Goal: Contribute content: Contribute content

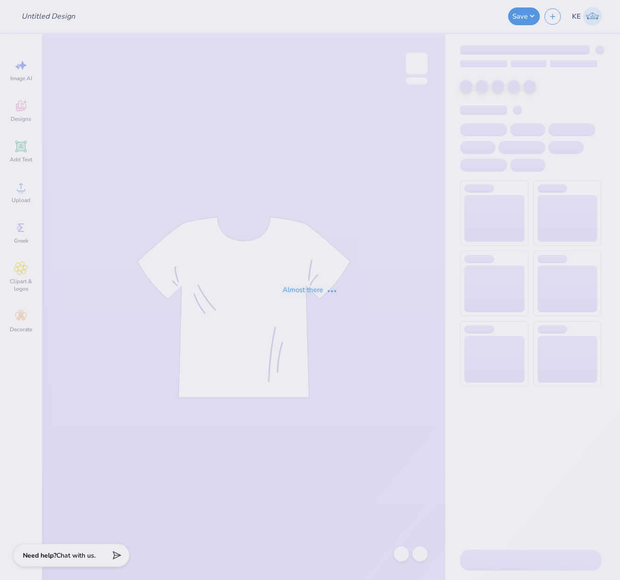
type input "sigma chi vintage"
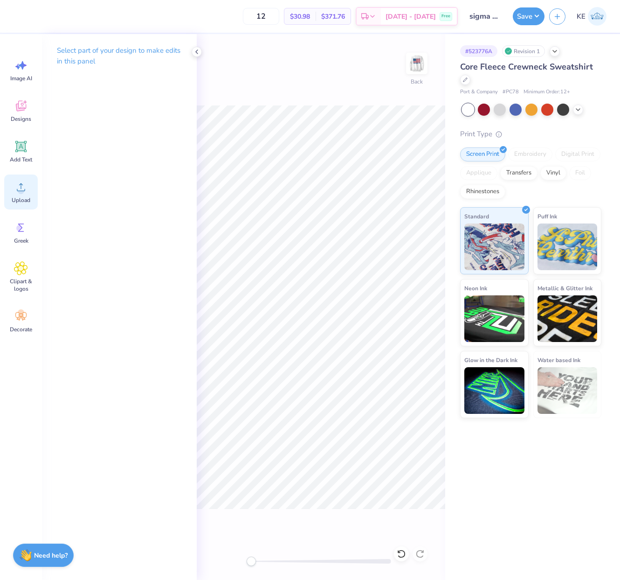
click at [21, 183] on icon at bounding box center [21, 187] width 14 height 14
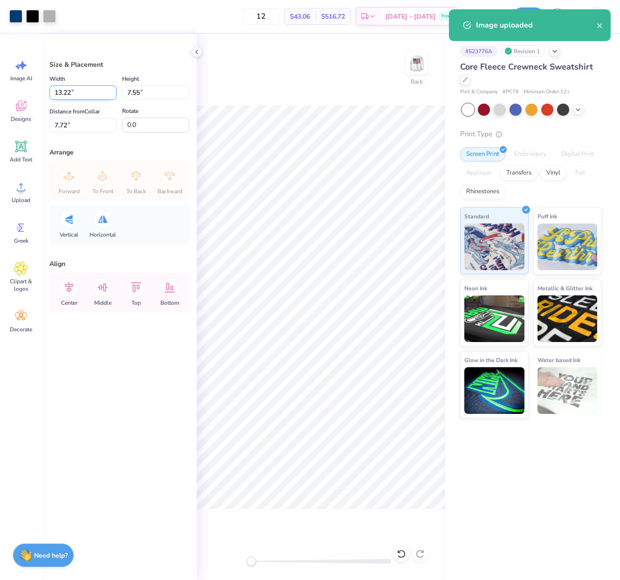
click at [75, 94] on input "13.22" at bounding box center [82, 92] width 67 height 14
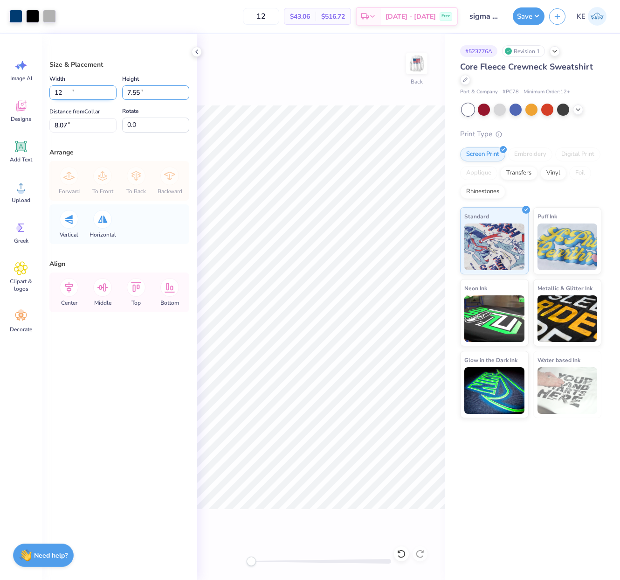
type input "12.00"
type input "6.86"
type input "3"
click at [420, 59] on img at bounding box center [416, 63] width 37 height 37
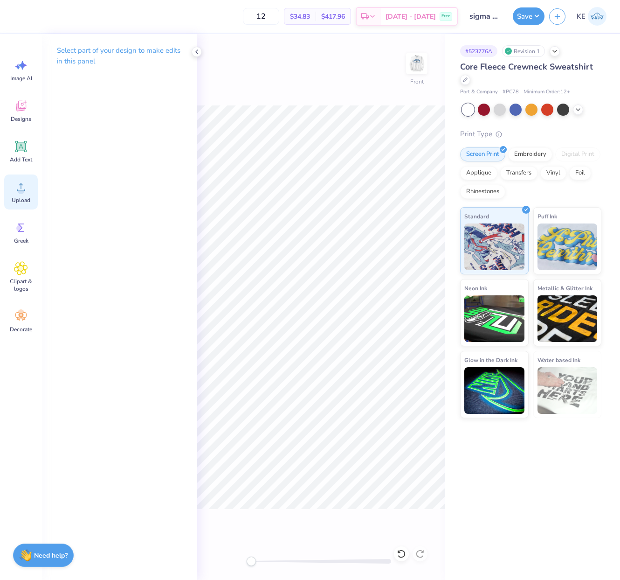
click at [16, 187] on icon at bounding box center [21, 187] width 14 height 14
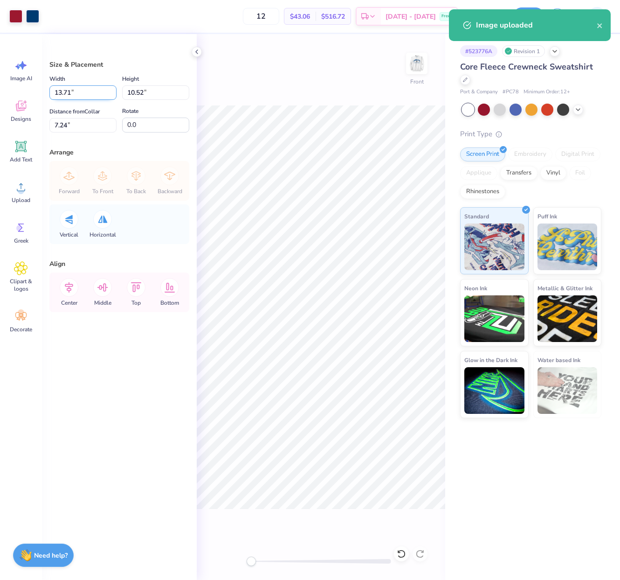
click at [76, 94] on input "13.71" at bounding box center [82, 92] width 67 height 14
type input "12.5"
type input "9.59"
type input "12.50"
click at [73, 123] on input "7.70" at bounding box center [82, 125] width 67 height 14
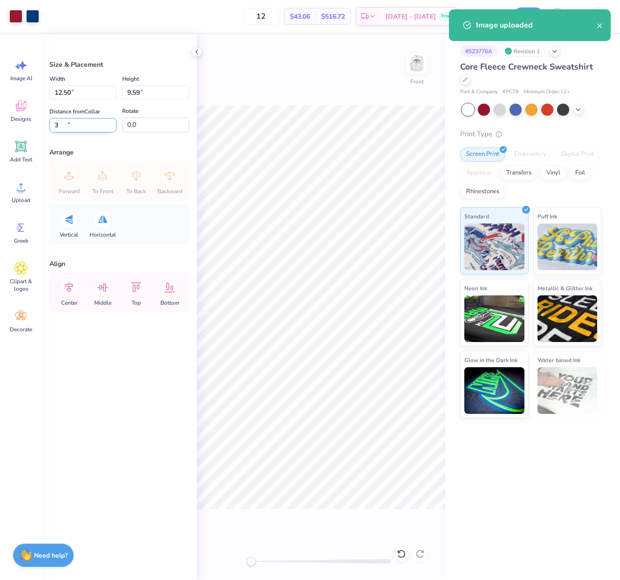
type input "3"
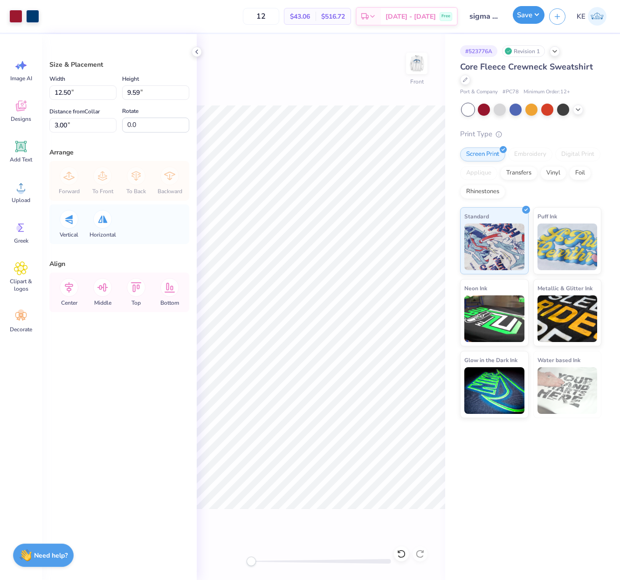
click at [534, 19] on button "Save" at bounding box center [529, 15] width 32 height 18
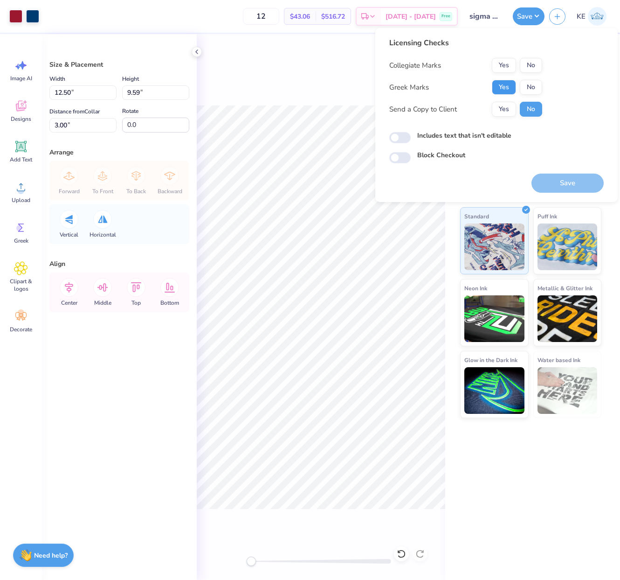
click at [505, 84] on button "Yes" at bounding box center [504, 87] width 24 height 15
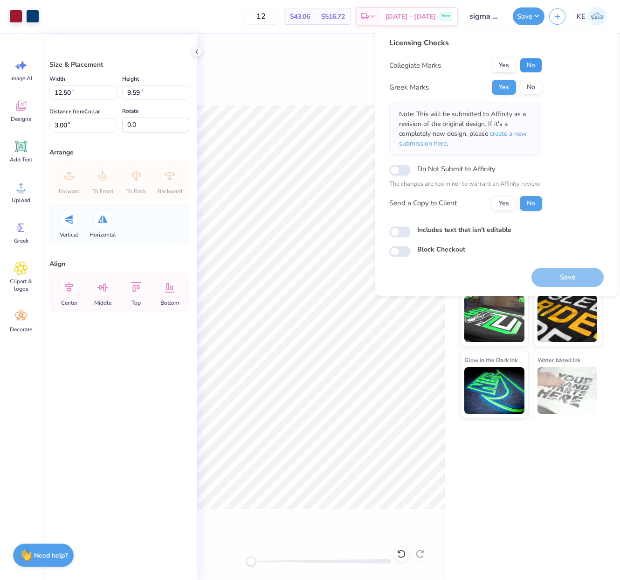
drag, startPoint x: 514, startPoint y: 75, endPoint x: 527, endPoint y: 61, distance: 19.1
click at [527, 61] on button "No" at bounding box center [531, 65] width 22 height 15
click at [578, 271] on button "Save" at bounding box center [568, 277] width 72 height 19
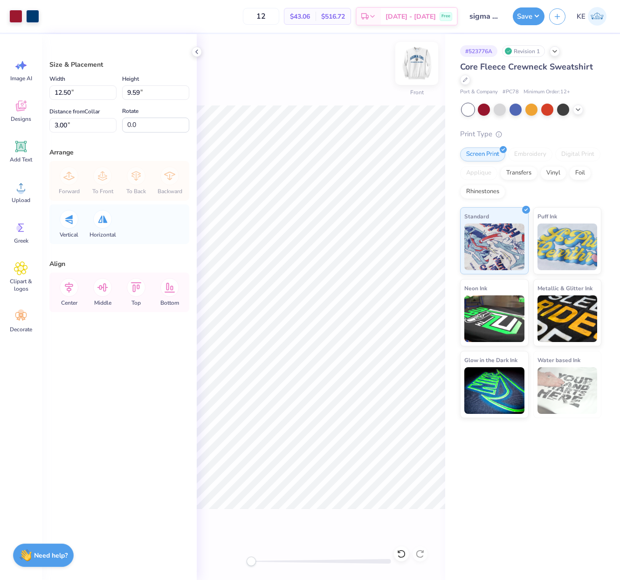
click at [415, 62] on img at bounding box center [416, 63] width 37 height 37
